Goal: Task Accomplishment & Management: Use online tool/utility

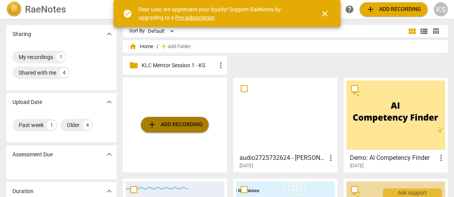
click at [179, 124] on span "add Add recording" at bounding box center [174, 124] width 55 height 9
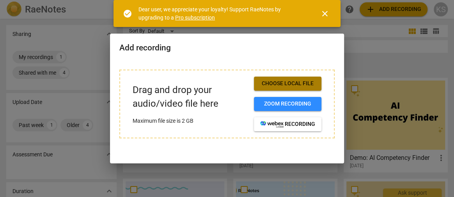
click at [276, 83] on span "Choose local file" at bounding box center [287, 84] width 55 height 8
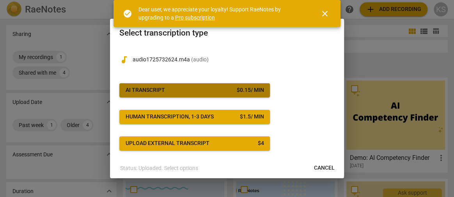
click at [245, 89] on div "$ 0.15 / min" at bounding box center [249, 90] width 27 height 8
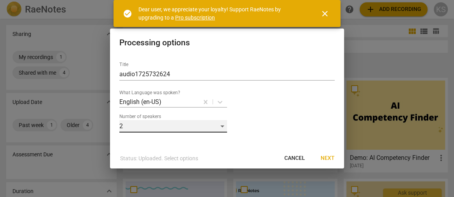
click at [222, 126] on div "2" at bounding box center [173, 126] width 108 height 12
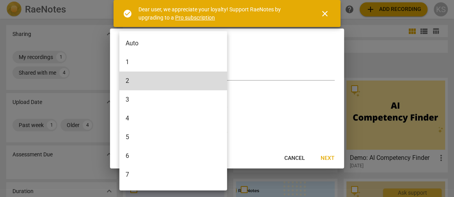
click at [135, 59] on li "1" at bounding box center [174, 62] width 110 height 19
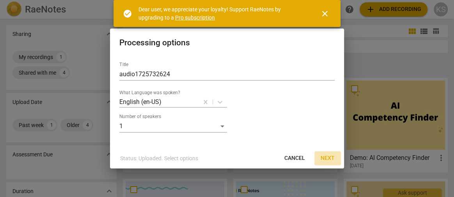
click at [328, 156] on span "Next" at bounding box center [328, 158] width 14 height 8
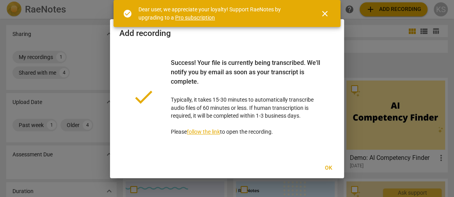
click at [328, 169] on span "Ok" at bounding box center [328, 168] width 12 height 8
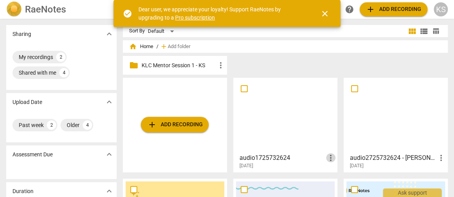
click at [328, 158] on span "more_vert" at bounding box center [330, 157] width 9 height 9
click at [265, 59] on div at bounding box center [227, 98] width 454 height 197
click at [249, 157] on h3 "audio1725732624" at bounding box center [283, 157] width 87 height 9
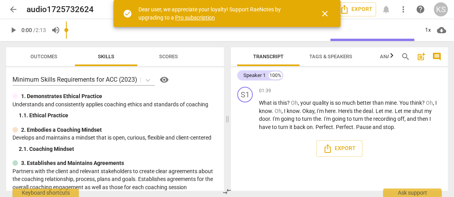
click at [12, 9] on span "arrow_back" at bounding box center [13, 9] width 9 height 9
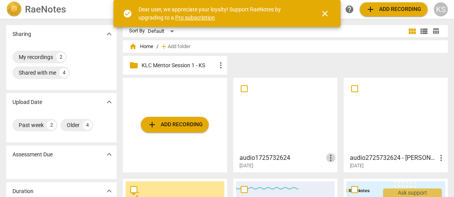
click at [329, 157] on span "more_vert" at bounding box center [330, 157] width 9 height 9
click at [332, 178] on li "Delete" at bounding box center [339, 176] width 30 height 19
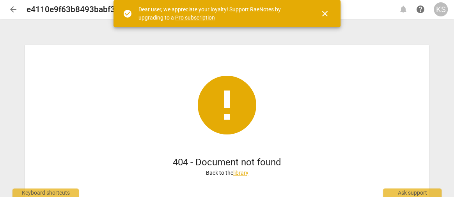
click at [316, 2] on div "check_circle Dear user, we appreciate your loyalty! Support RaeNotes by upgradi…" at bounding box center [227, 13] width 227 height 27
click at [323, 11] on span "close" at bounding box center [324, 13] width 9 height 9
